Goal: Transaction & Acquisition: Purchase product/service

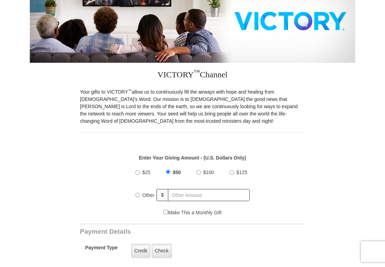
scroll to position [111, 0]
click at [138, 197] on input "Other" at bounding box center [138, 195] width 5 height 5
radio input "true"
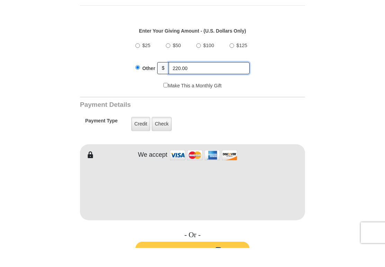
scroll to position [222, 0]
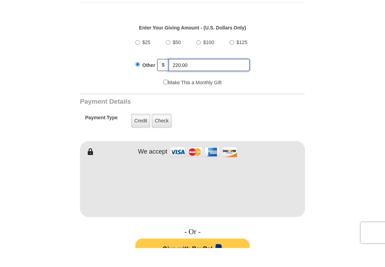
type input "220.00"
click at [136, 133] on label "Credit" at bounding box center [140, 140] width 19 height 14
click at [0, 0] on input "Credit" at bounding box center [0, 0] width 0 height 0
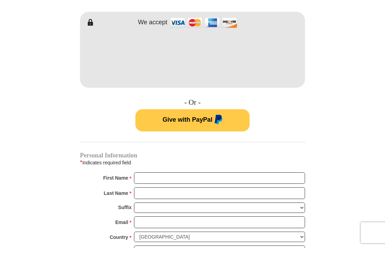
scroll to position [352, 0]
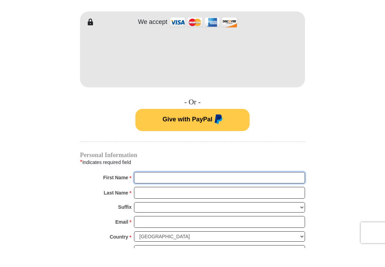
click at [147, 191] on input "First Name *" at bounding box center [219, 197] width 171 height 12
type input "Dale"
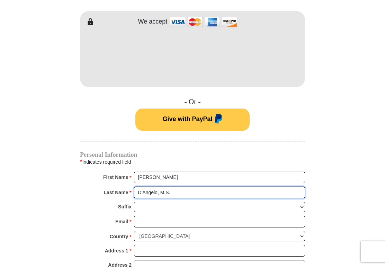
click at [186, 195] on input "D'Angelo, M.S." at bounding box center [219, 192] width 171 height 12
type input "D'Angelo"
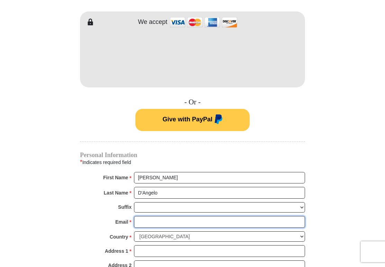
click at [146, 222] on input "Email *" at bounding box center [219, 222] width 171 height 12
type input "dangeloaircraft@verizon.net"
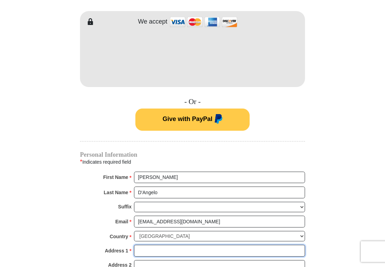
click at [153, 245] on input "Address 1 *" at bounding box center [219, 251] width 171 height 12
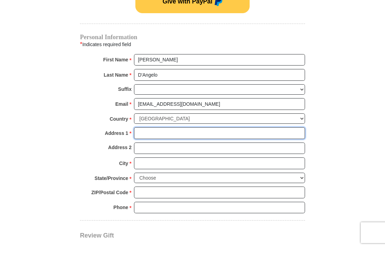
type input "PO Box 526"
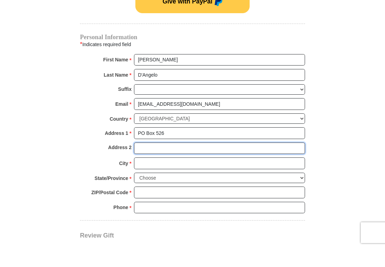
type input "8050 Mukilteo Speedway"
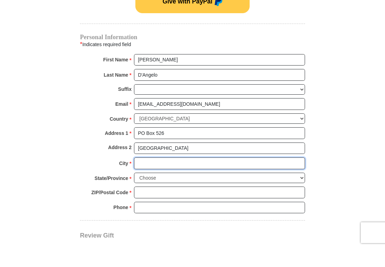
type input "Mukilteo"
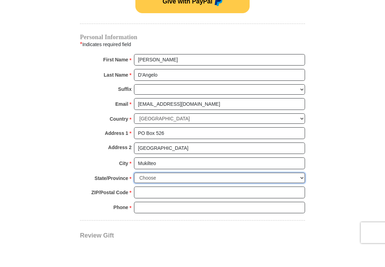
select select "WA"
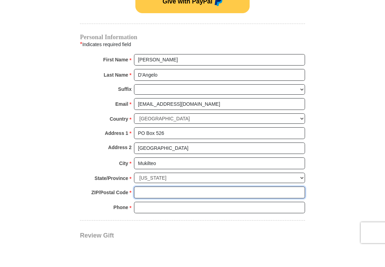
type input "98275-0526"
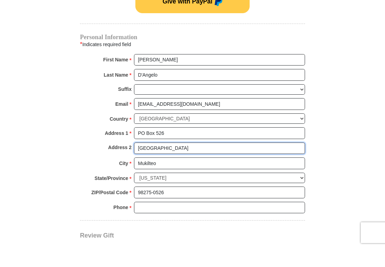
click at [197, 162] on input "8050 Mukilteo Speedway" at bounding box center [219, 168] width 171 height 12
type input "8"
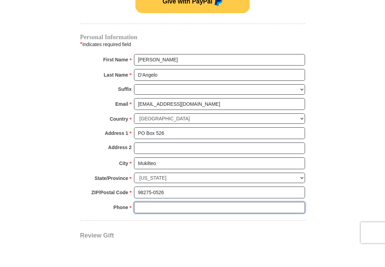
click at [142, 221] on input "Phone * *" at bounding box center [219, 227] width 171 height 12
type input "4802500821"
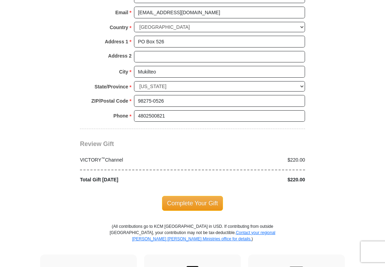
scroll to position [580, 0]
click at [182, 197] on span "Complete Your Gift" at bounding box center [192, 203] width 61 height 15
